Goal: Task Accomplishment & Management: Manage account settings

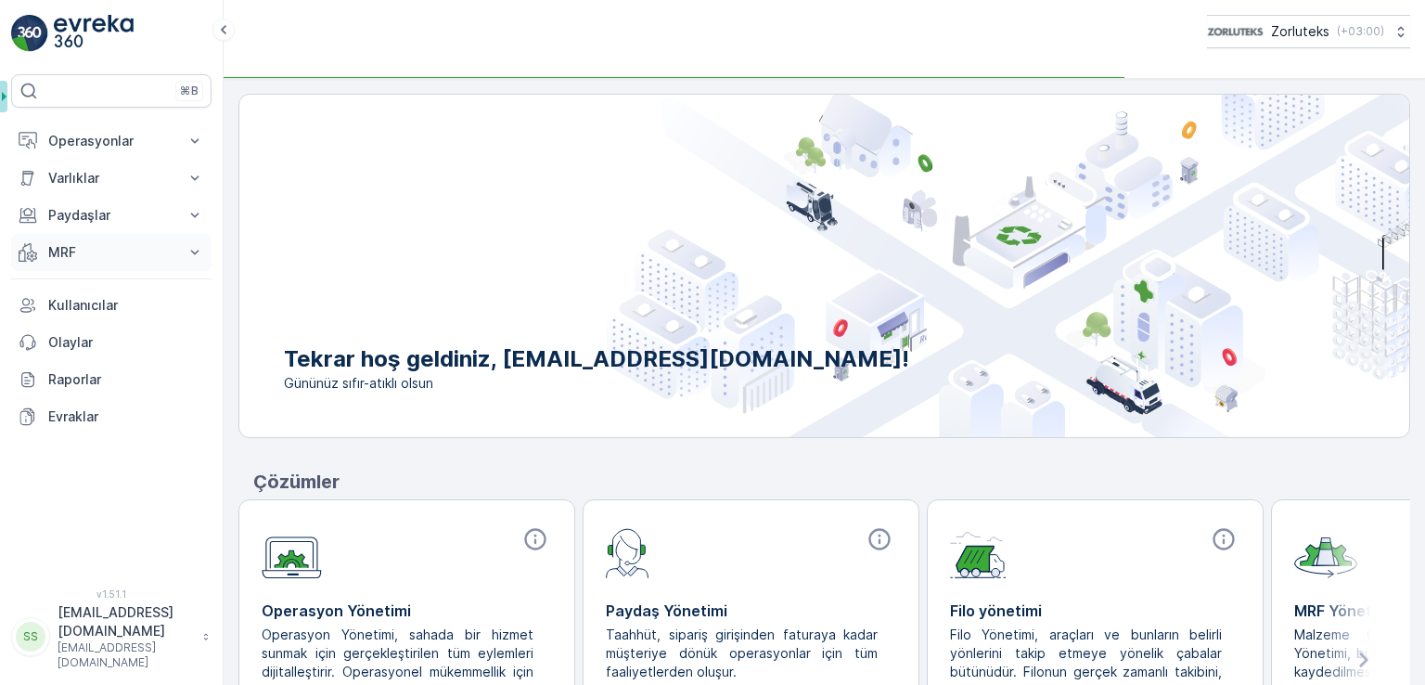
click at [73, 260] on p "MRF" at bounding box center [111, 252] width 126 height 19
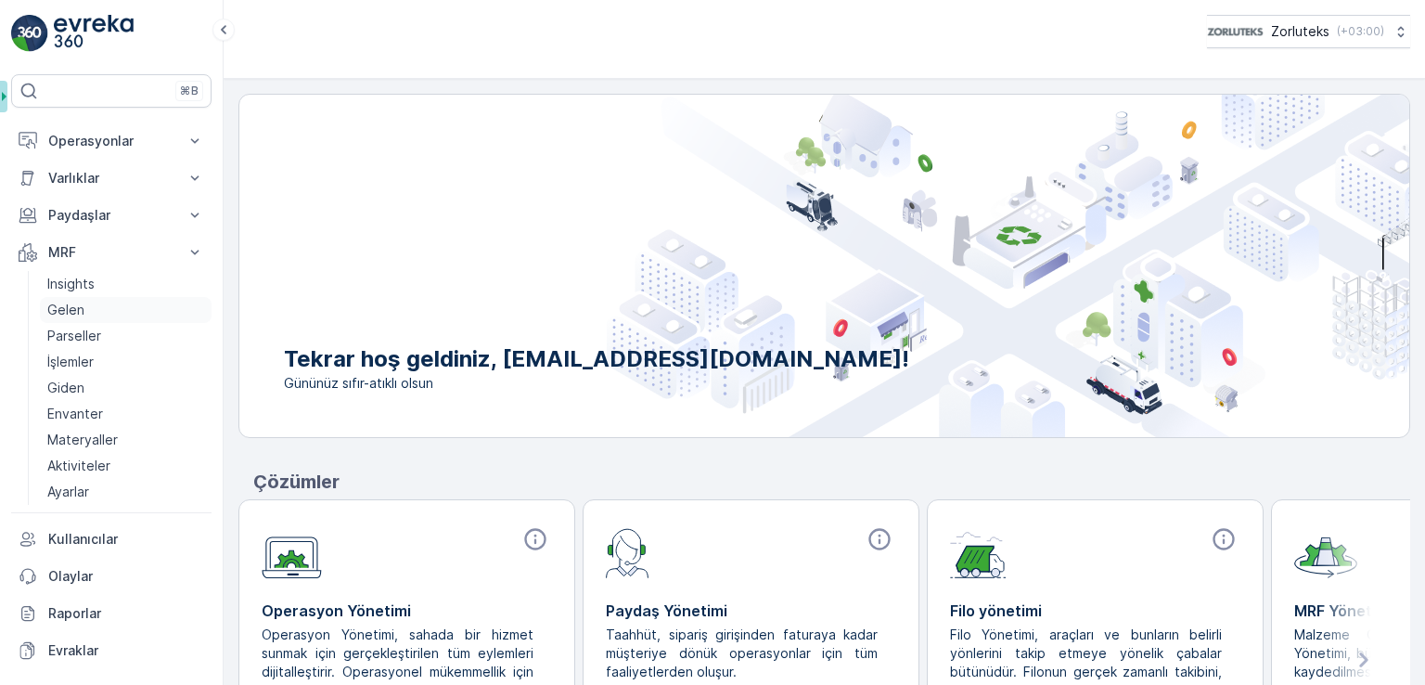
click at [79, 310] on p "Gelen" at bounding box center [65, 310] width 37 height 19
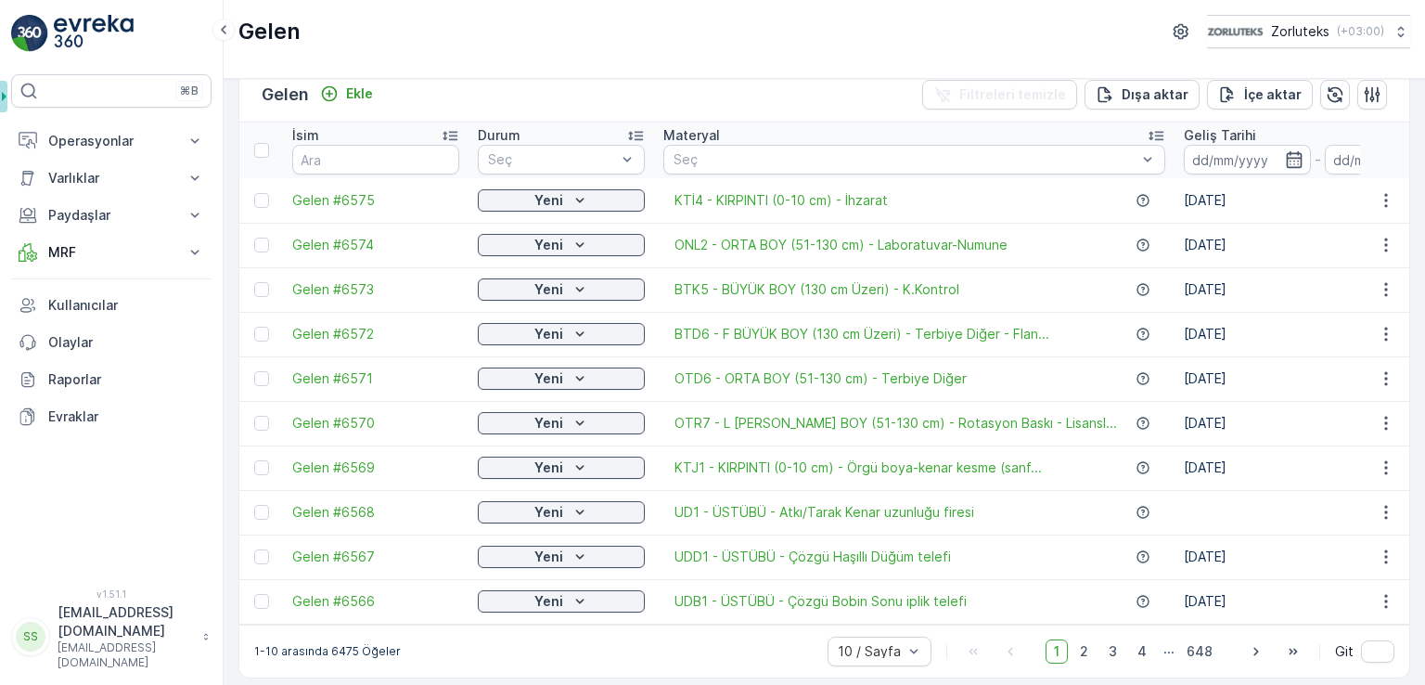
scroll to position [44, 0]
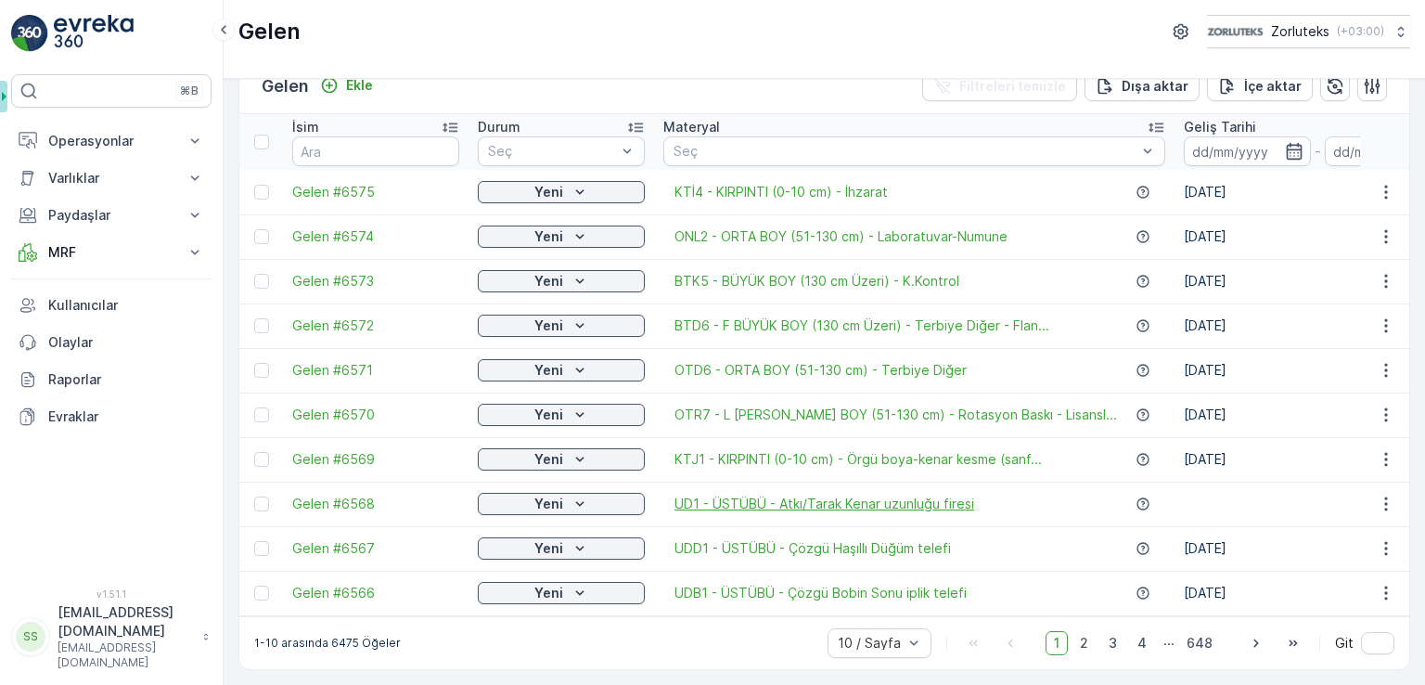
click at [819, 495] on span "UD1 - ÜSTÜBÜ - Atkı/Tarak Kenar uzunluğu firesi" at bounding box center [825, 504] width 300 height 19
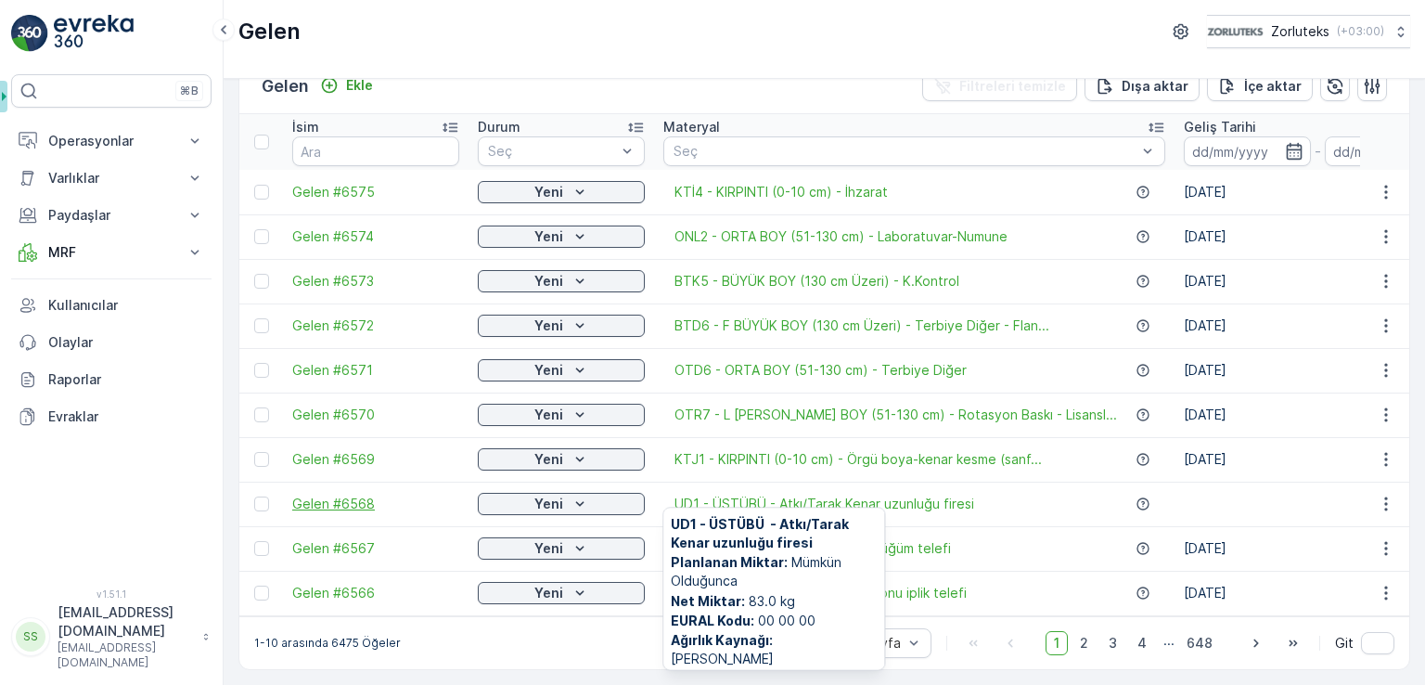
click at [342, 495] on span "Gelen #6568" at bounding box center [375, 504] width 167 height 19
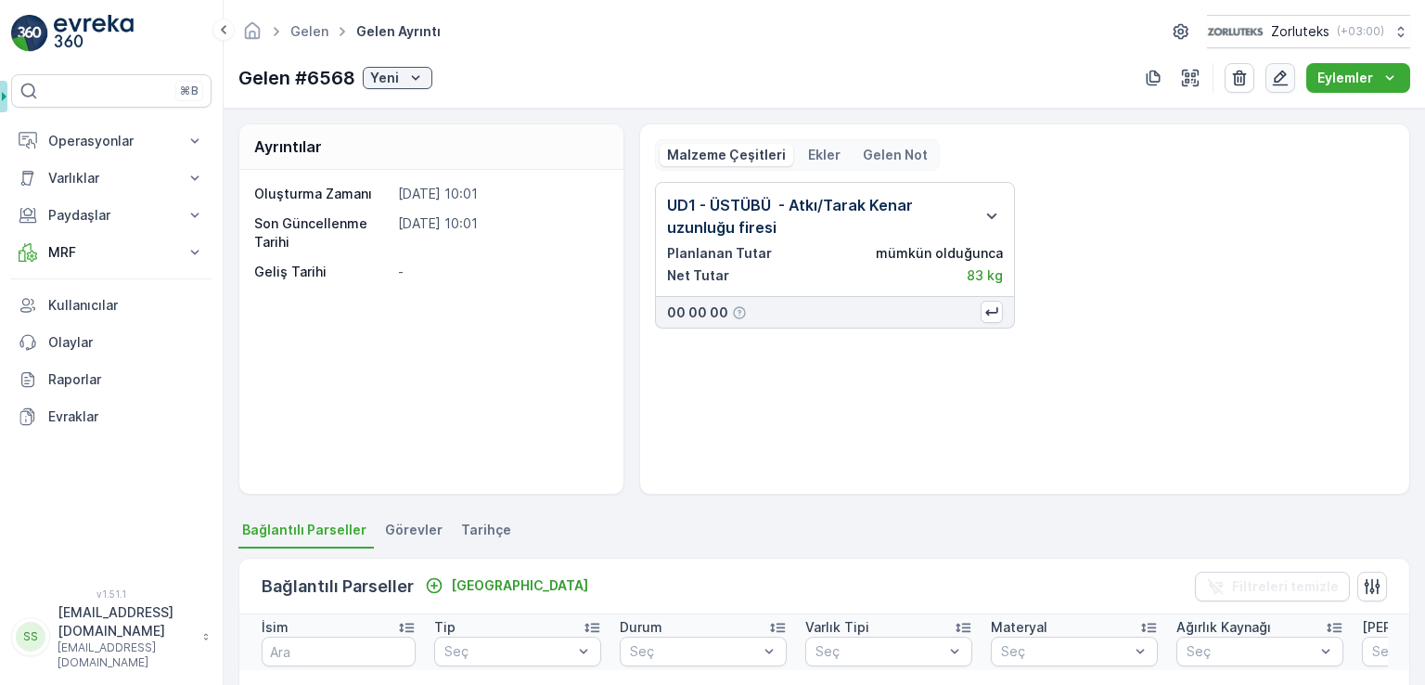
click at [1284, 75] on icon "button" at bounding box center [1281, 79] width 16 height 16
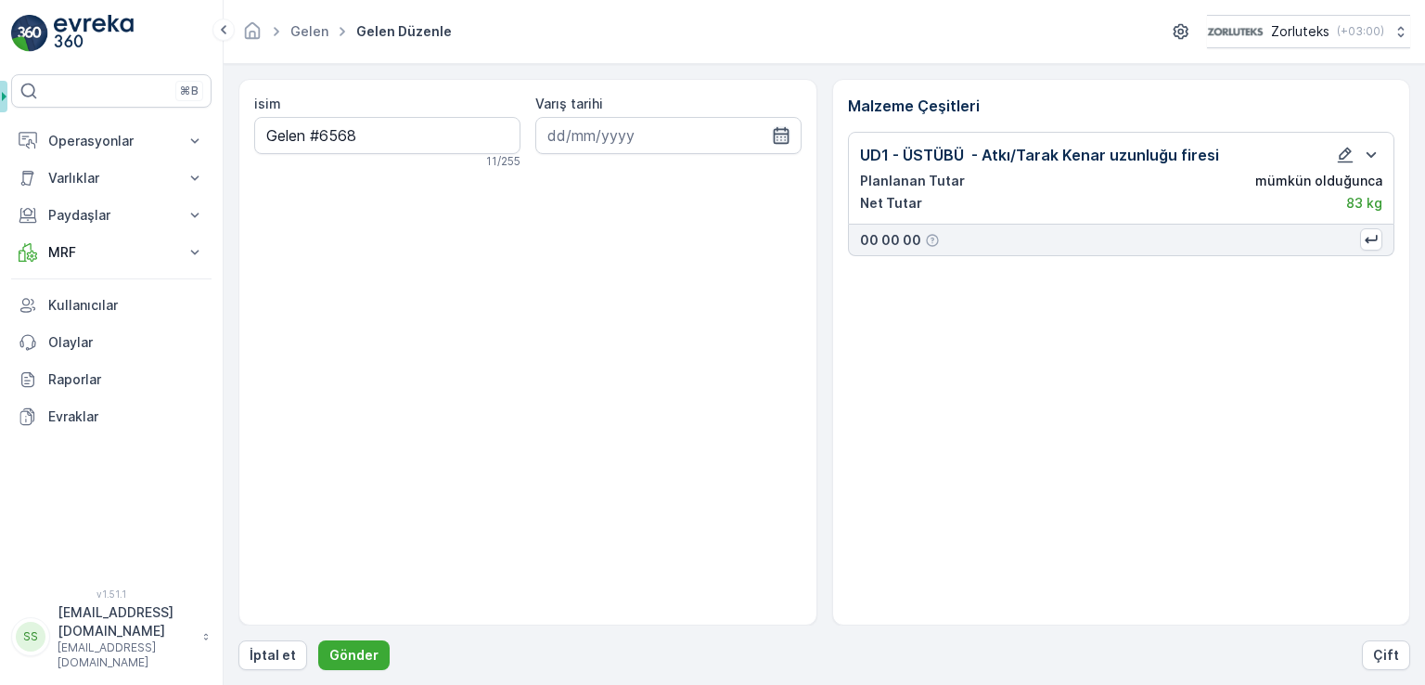
click at [783, 131] on icon "button" at bounding box center [781, 135] width 19 height 19
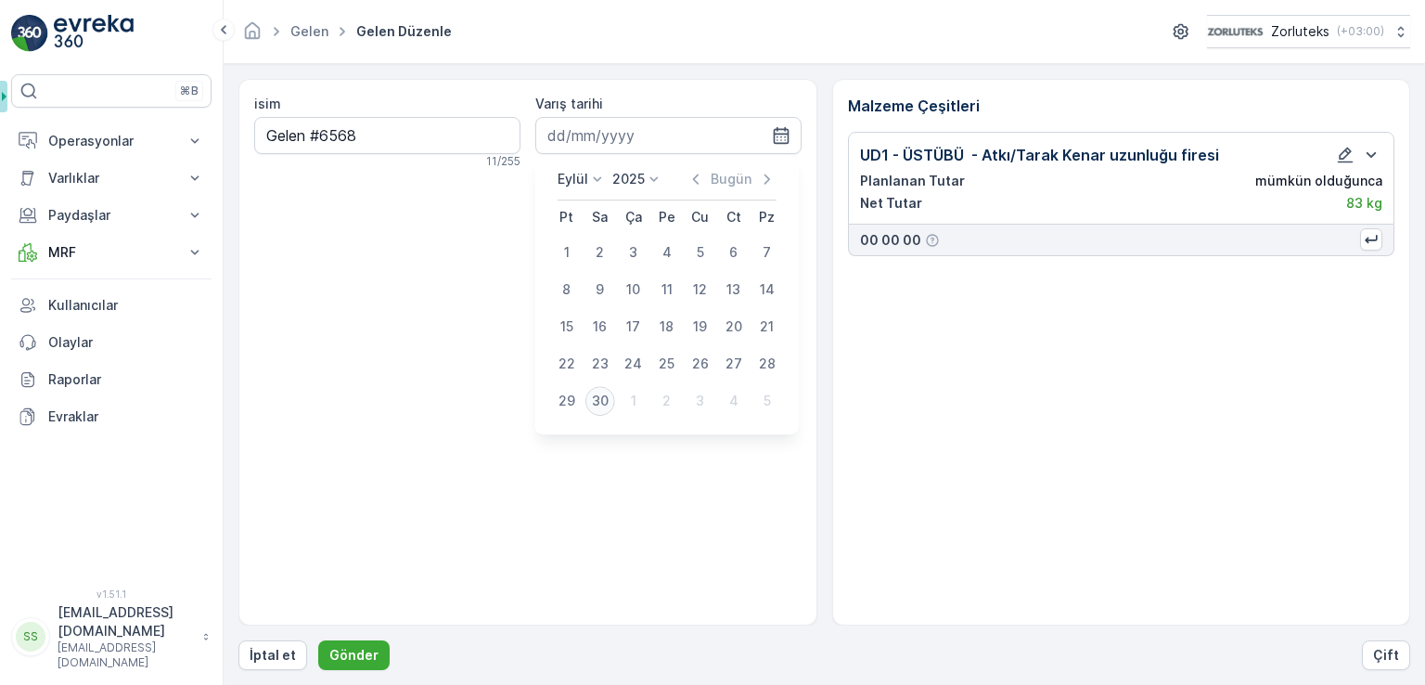
click at [596, 405] on div "30" at bounding box center [600, 401] width 30 height 30
type input "30.09.2025"
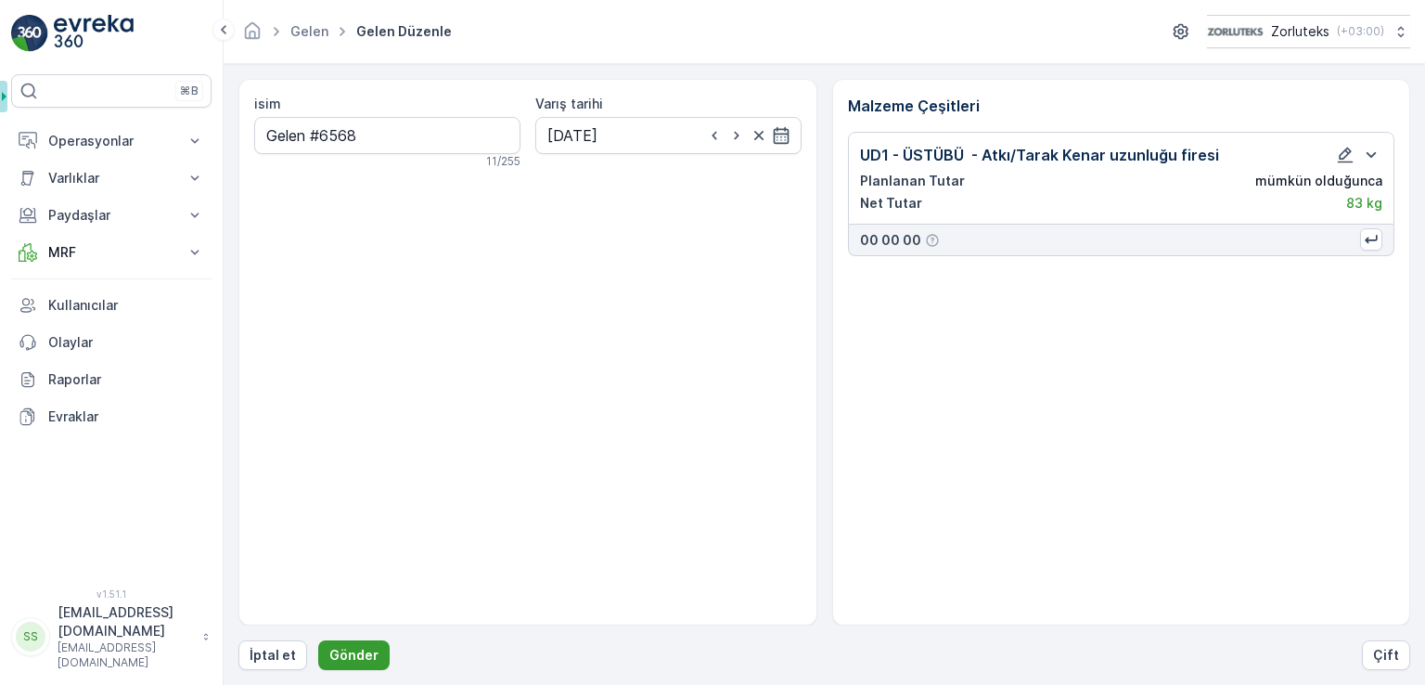
click at [354, 650] on p "Gönder" at bounding box center [353, 655] width 49 height 19
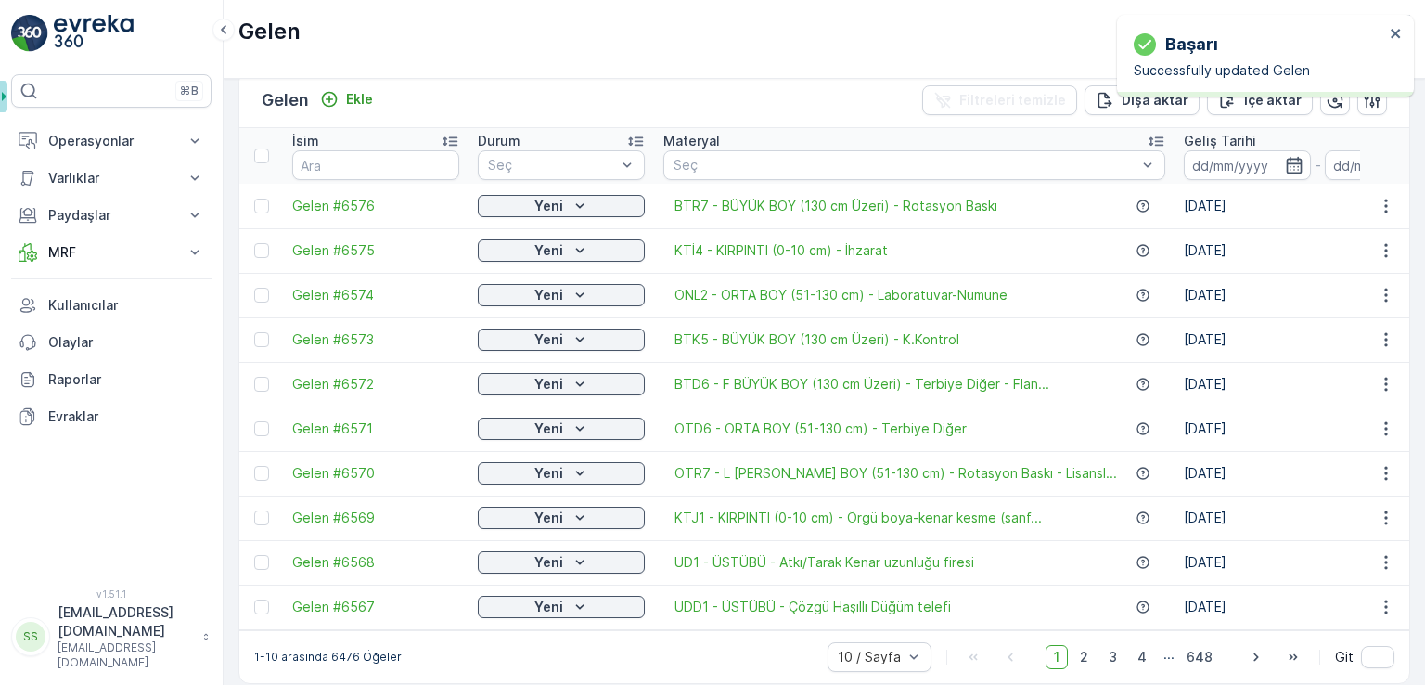
scroll to position [44, 0]
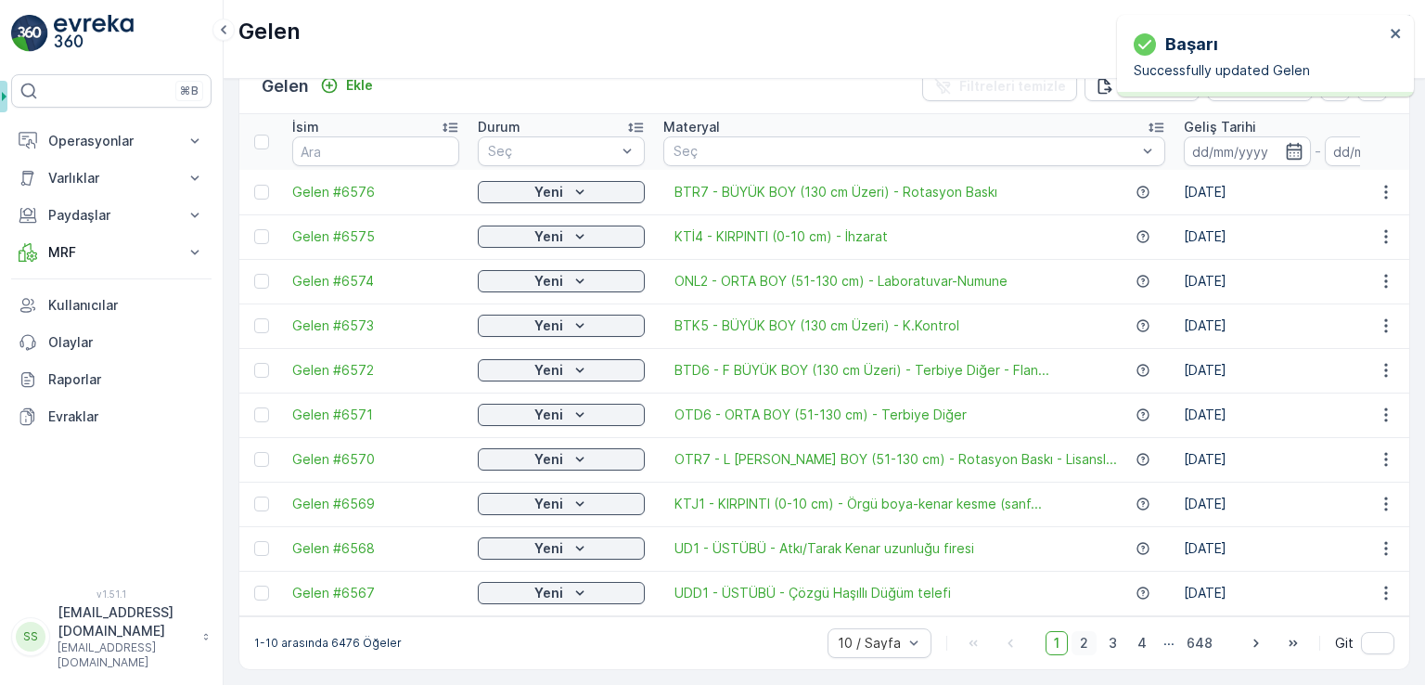
click at [1091, 645] on span "2" at bounding box center [1084, 643] width 25 height 24
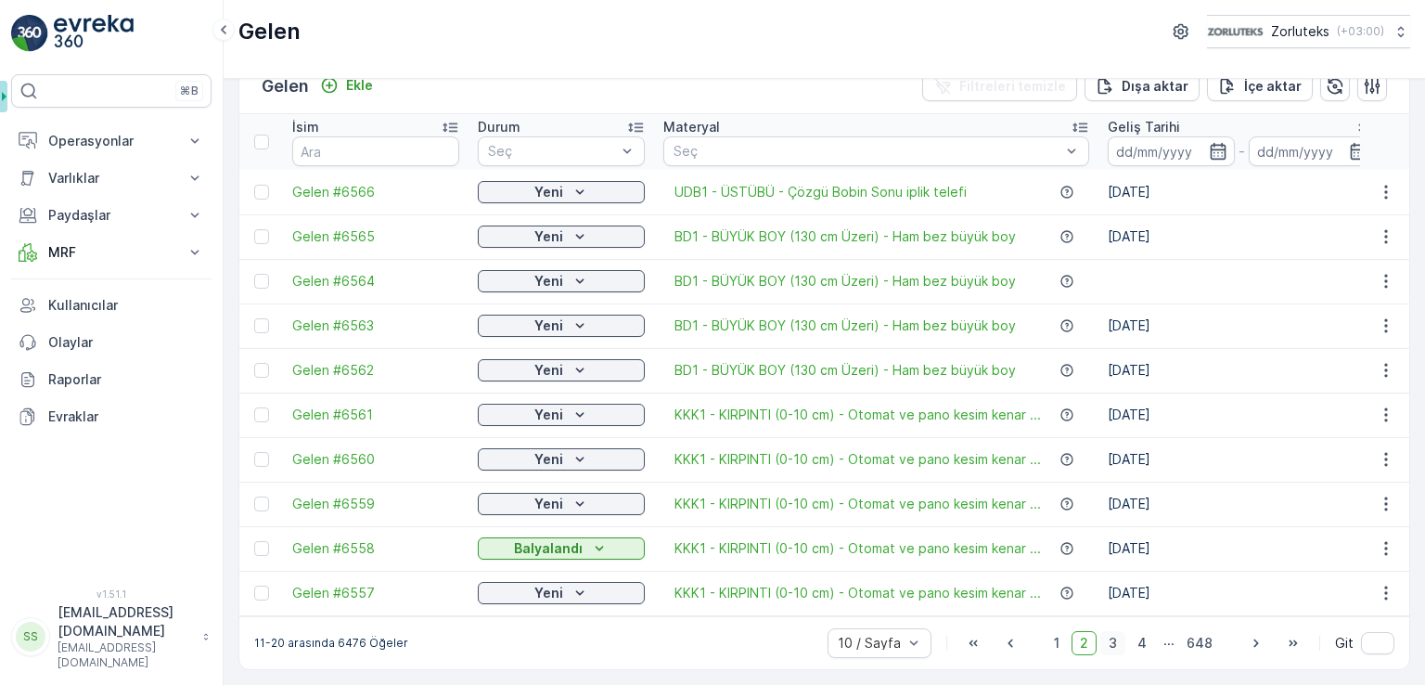
click at [1114, 643] on span "3" at bounding box center [1112, 643] width 25 height 24
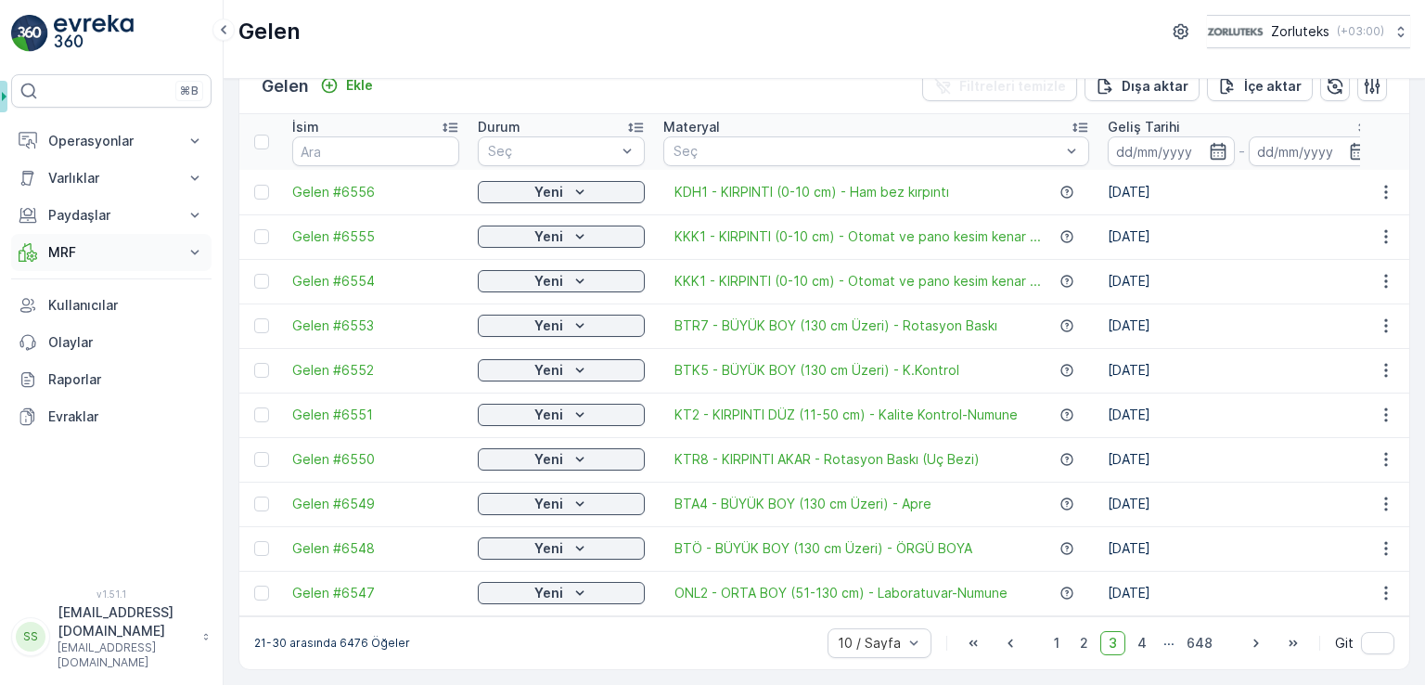
click at [85, 246] on p "MRF" at bounding box center [111, 252] width 126 height 19
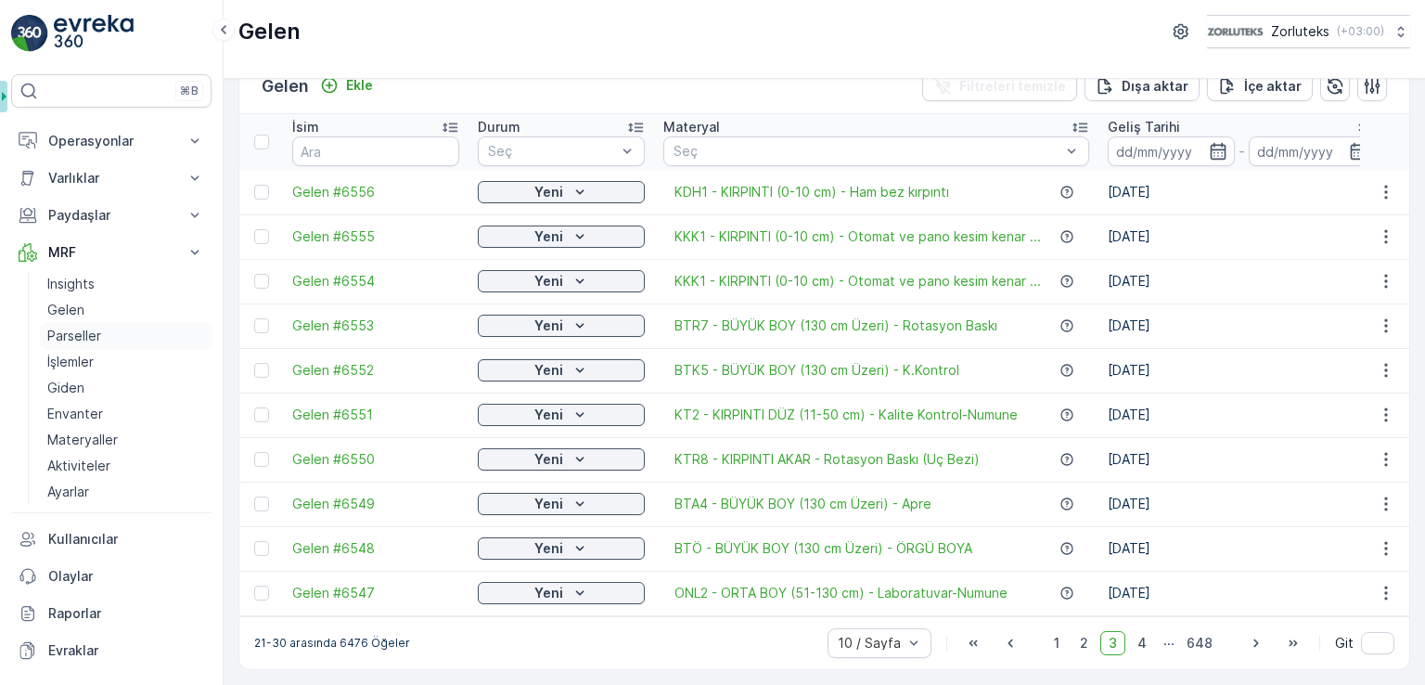
click at [102, 330] on link "Parseller" at bounding box center [126, 336] width 172 height 26
